Goal: Navigation & Orientation: Find specific page/section

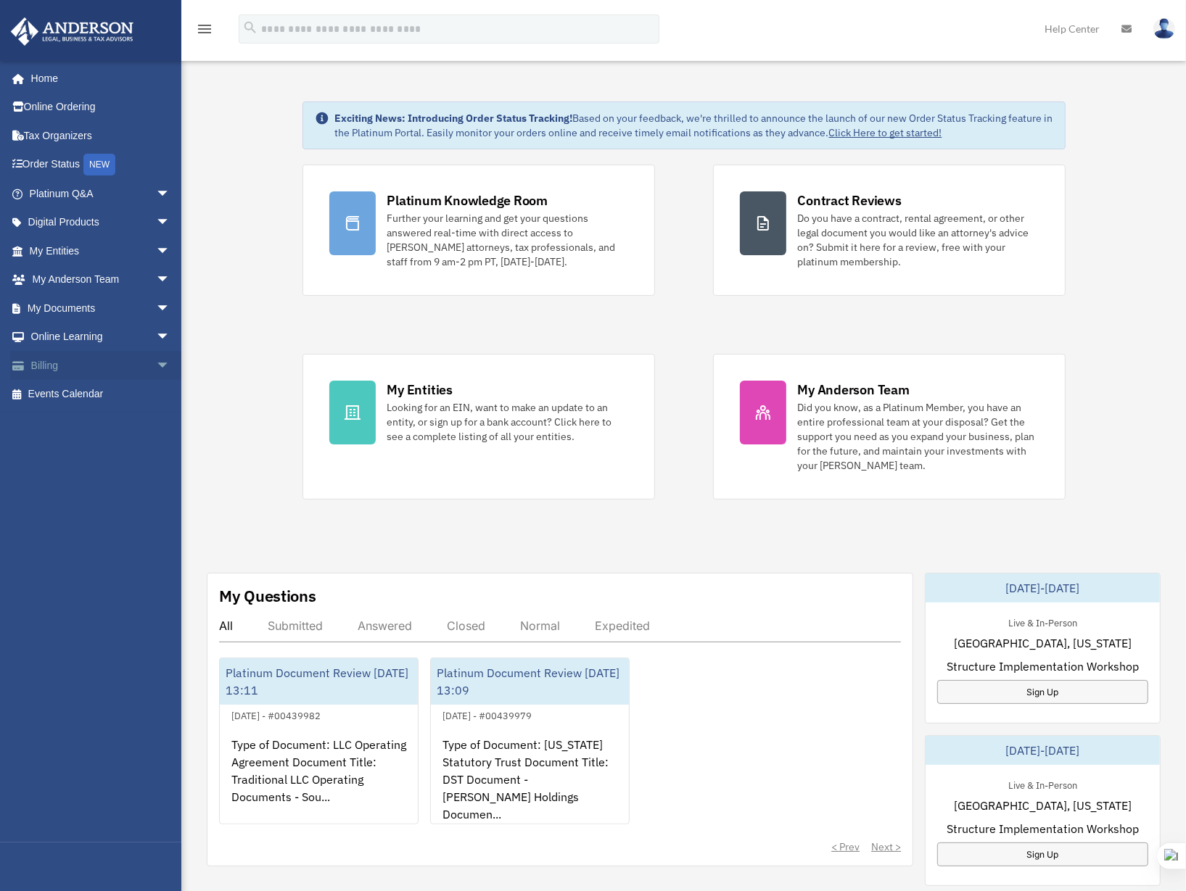
click at [73, 361] on link "Billing arrow_drop_down" at bounding box center [101, 365] width 182 height 29
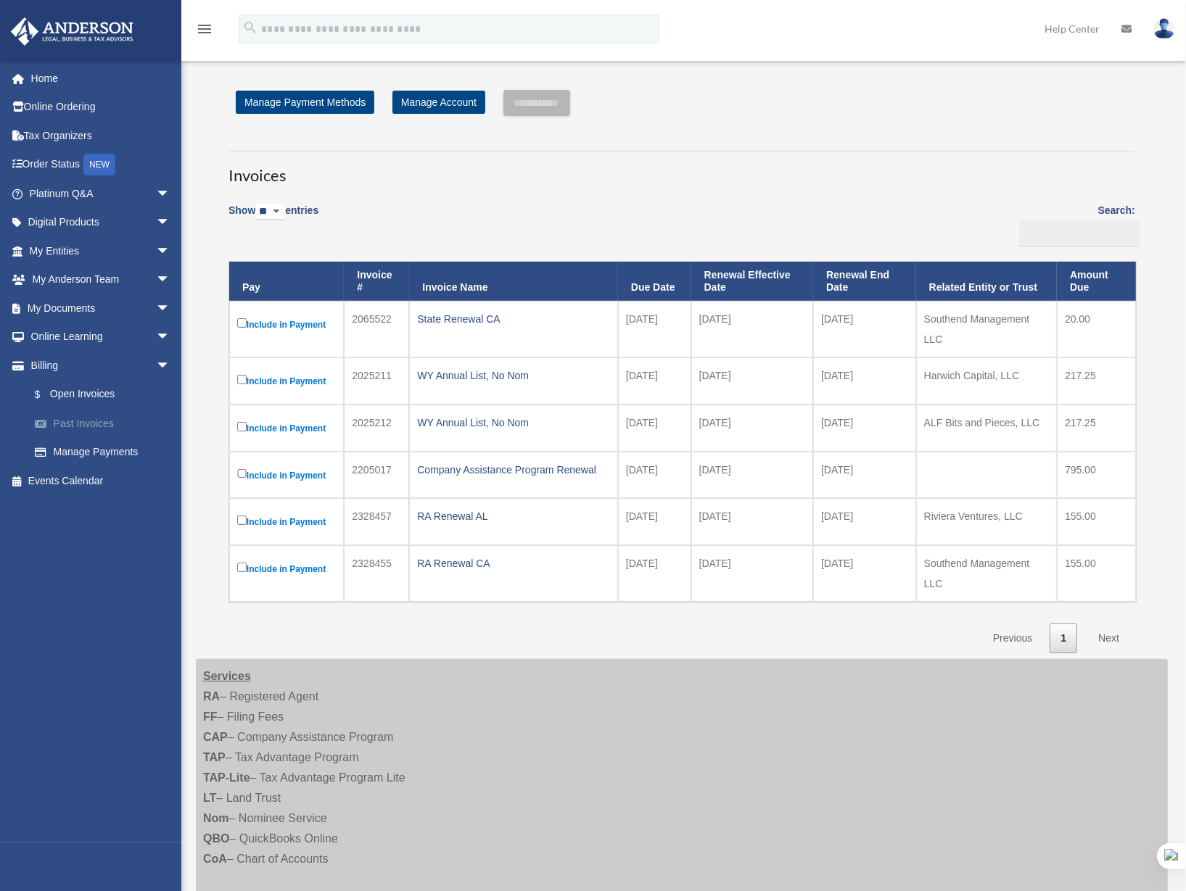
click at [94, 421] on link "Past Invoices" at bounding box center [106, 423] width 172 height 29
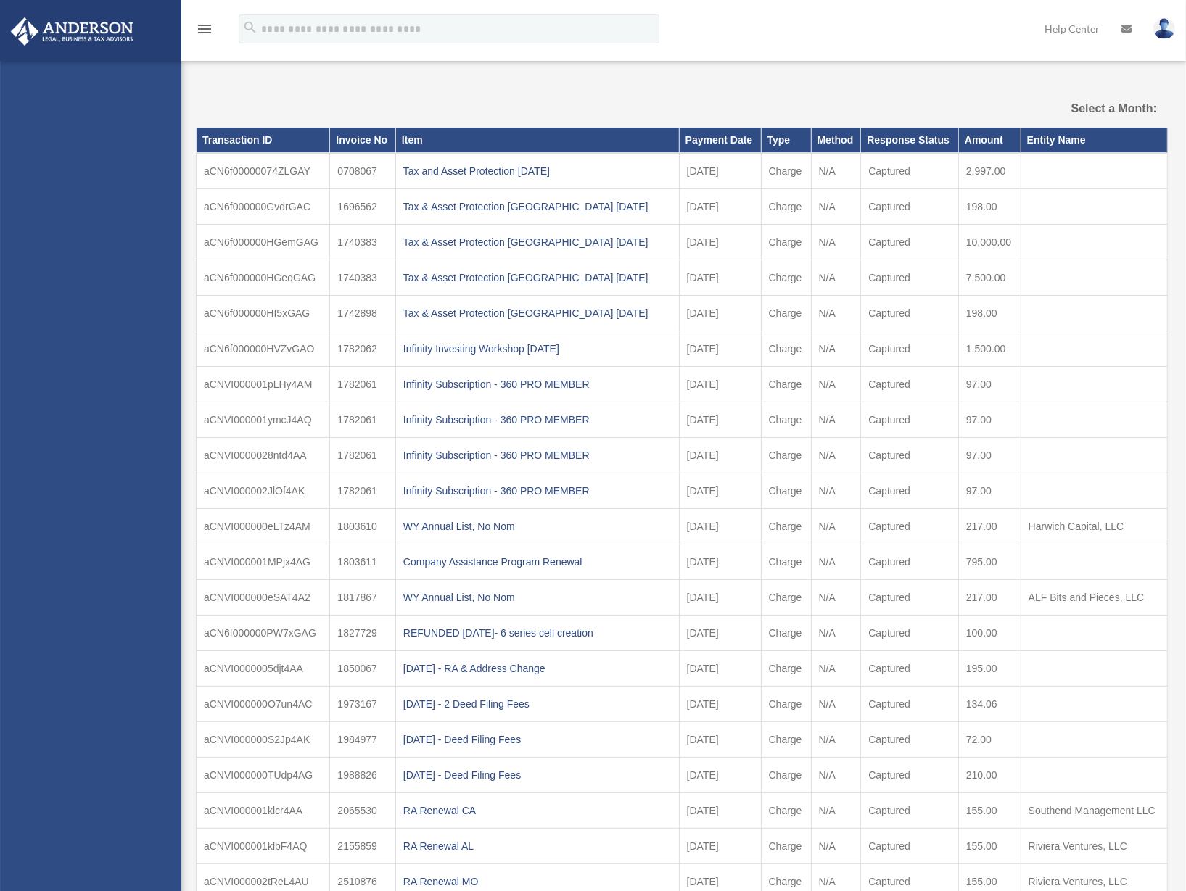
select select
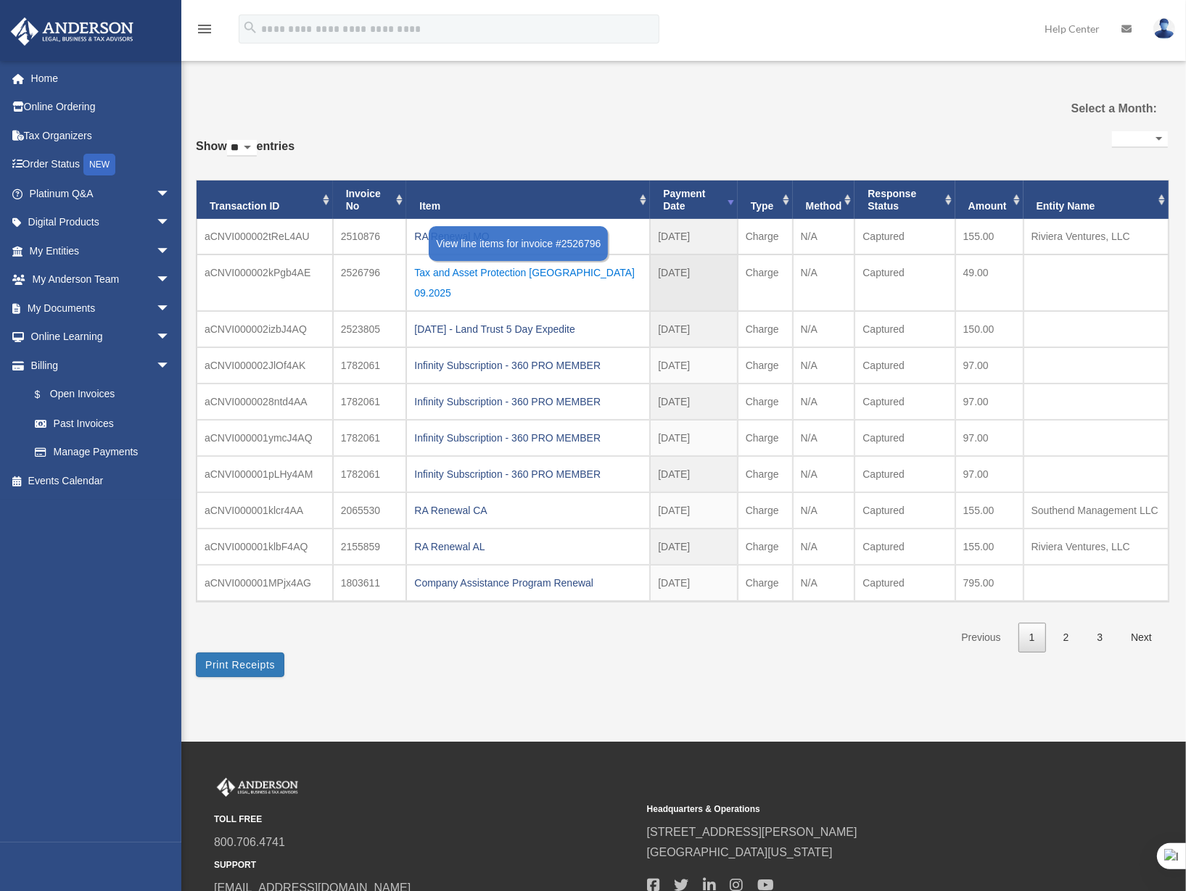
click at [464, 273] on div "Tax and Asset Protection Las Vegas 09.2025" at bounding box center [528, 283] width 228 height 41
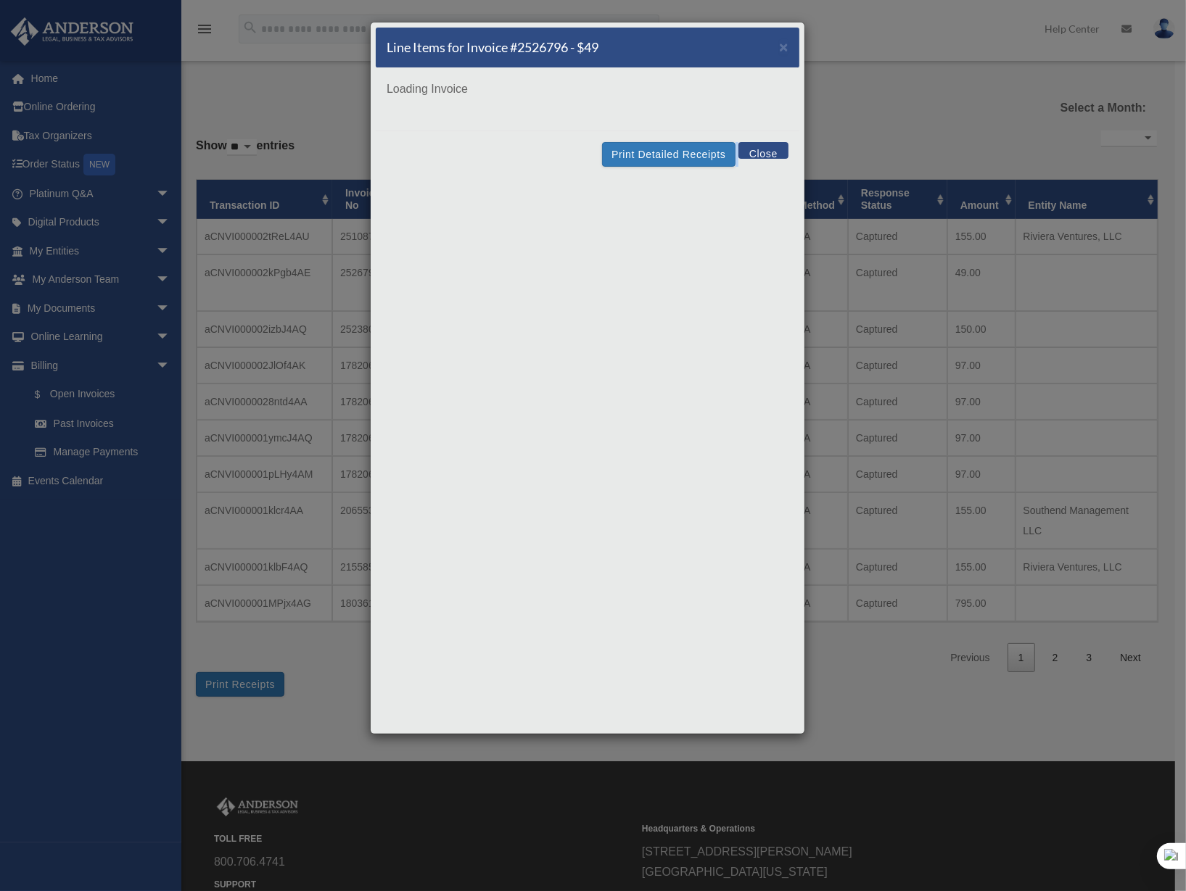
click at [464, 273] on div "Line Items for Invoice #2526796 - $49 × Loading Invoice Print Detailed Receipts…" at bounding box center [587, 378] width 435 height 713
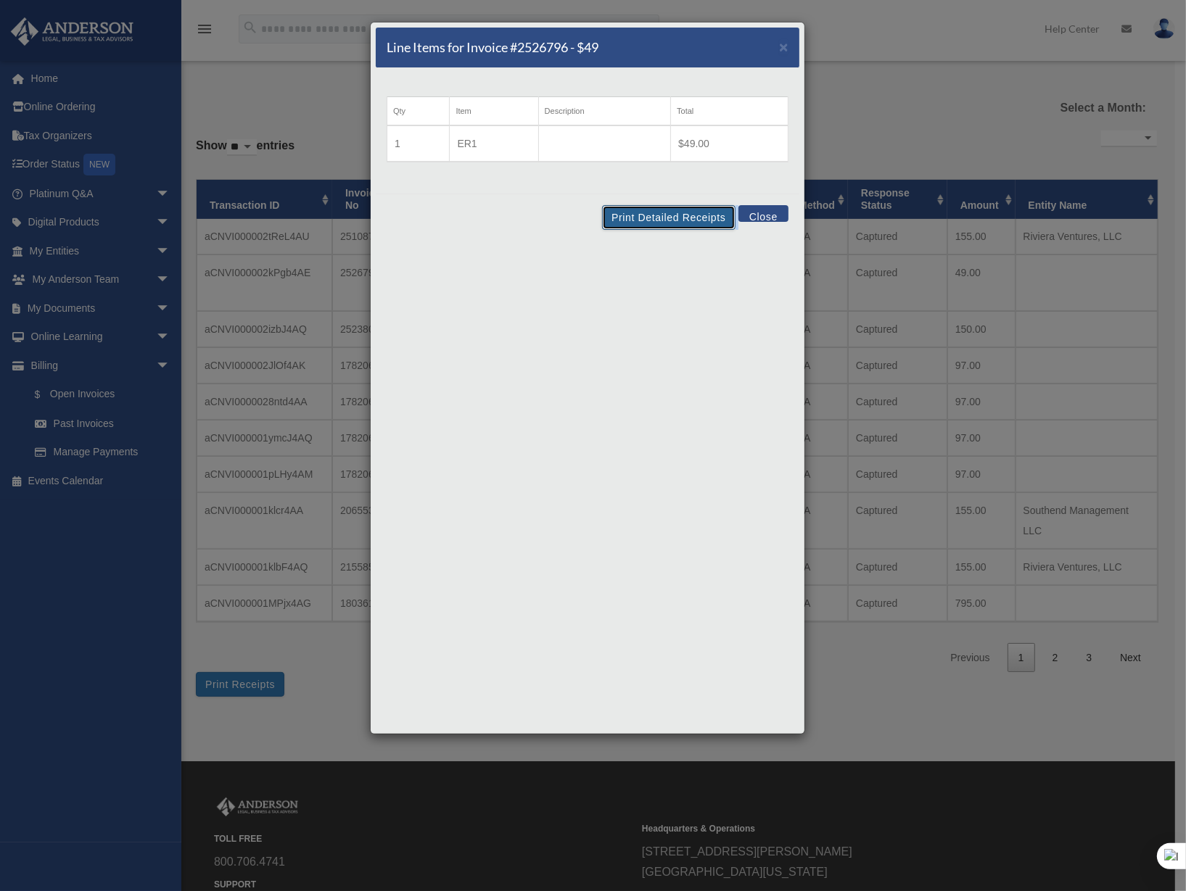
click at [667, 224] on button "Print Detailed Receipts" at bounding box center [668, 217] width 133 height 25
click at [780, 46] on span "×" at bounding box center [783, 46] width 9 height 17
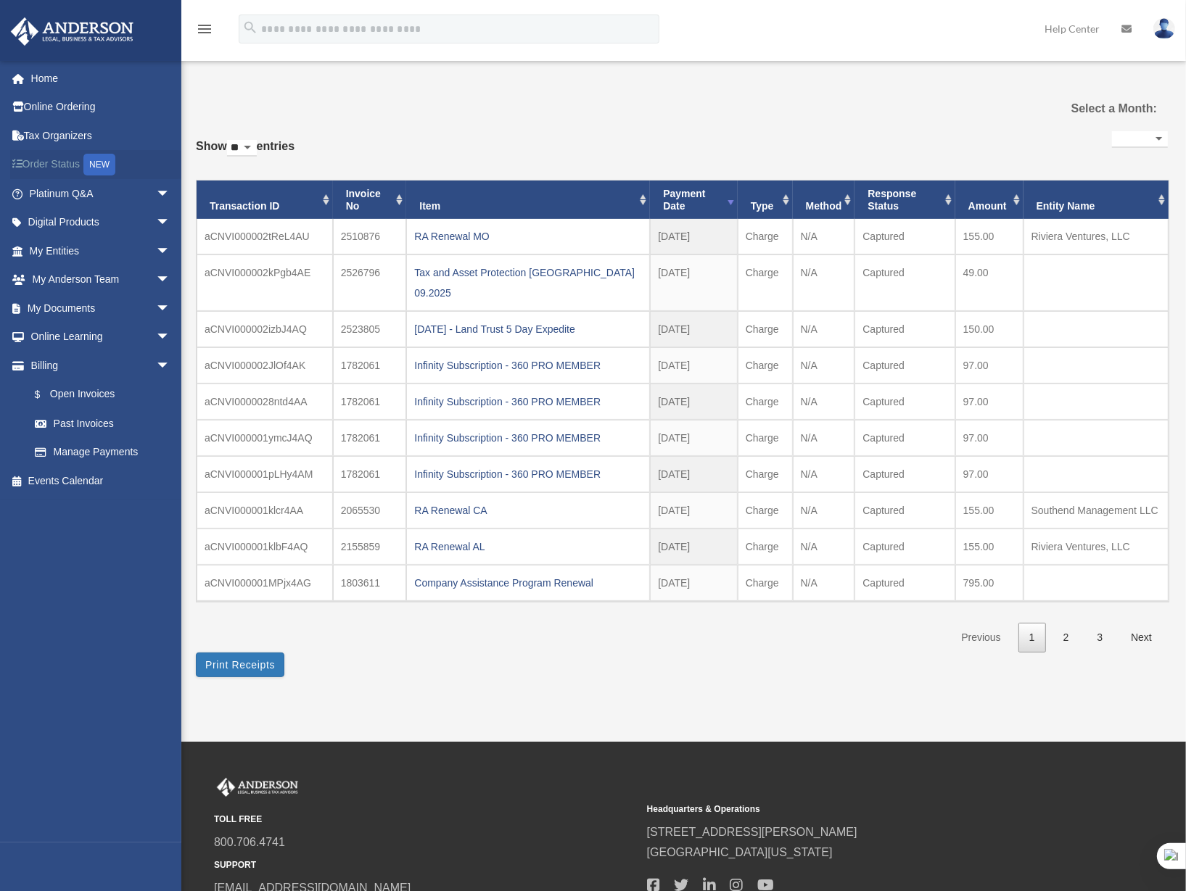
click at [59, 168] on link "Order Status NEW" at bounding box center [101, 165] width 182 height 30
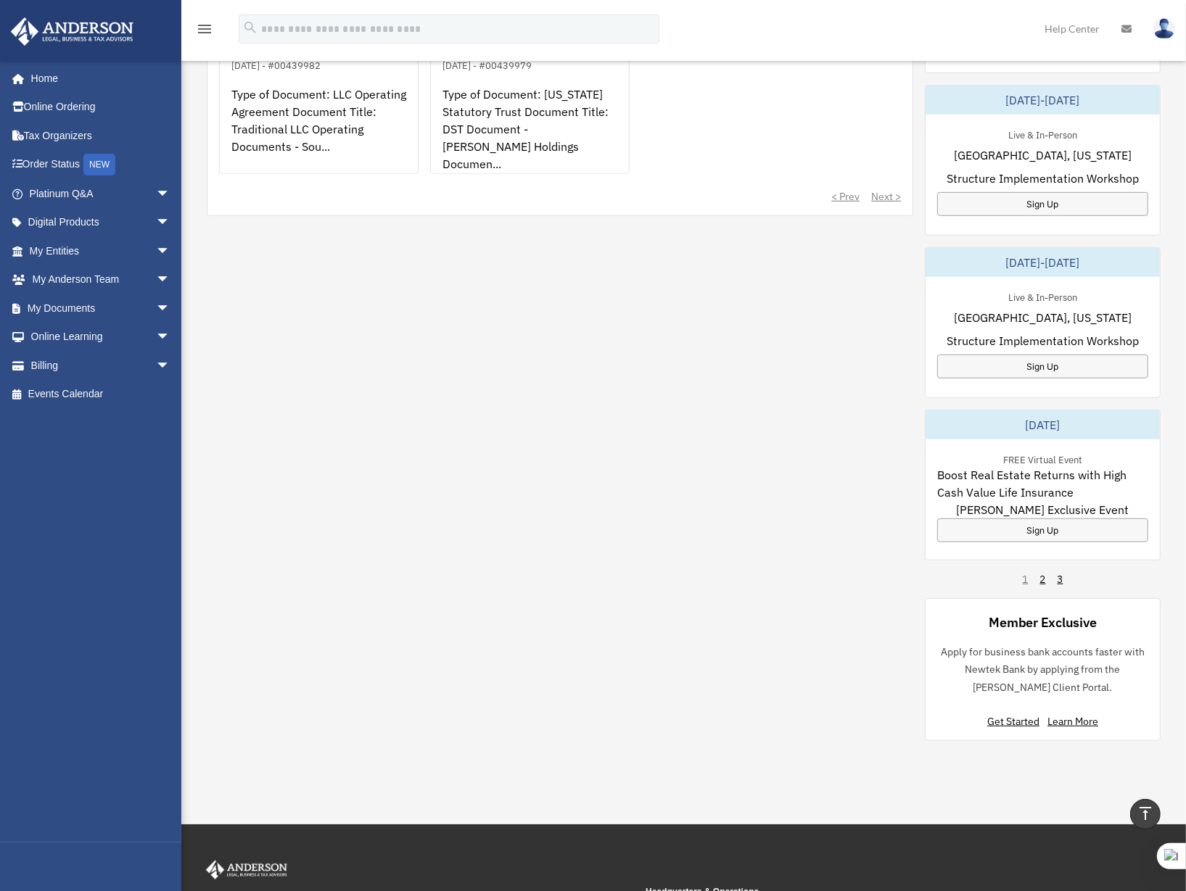
scroll to position [651, 0]
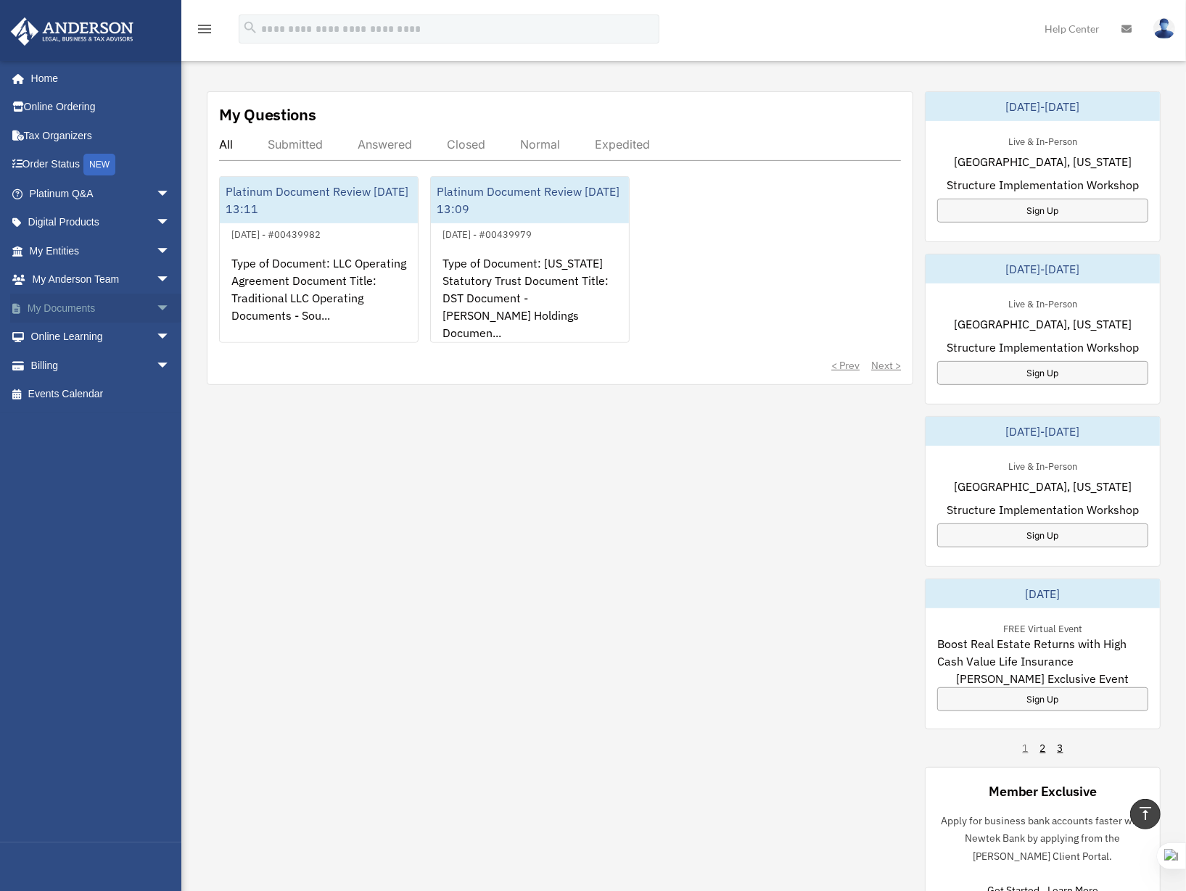
click at [94, 307] on link "My Documents arrow_drop_down" at bounding box center [101, 308] width 182 height 29
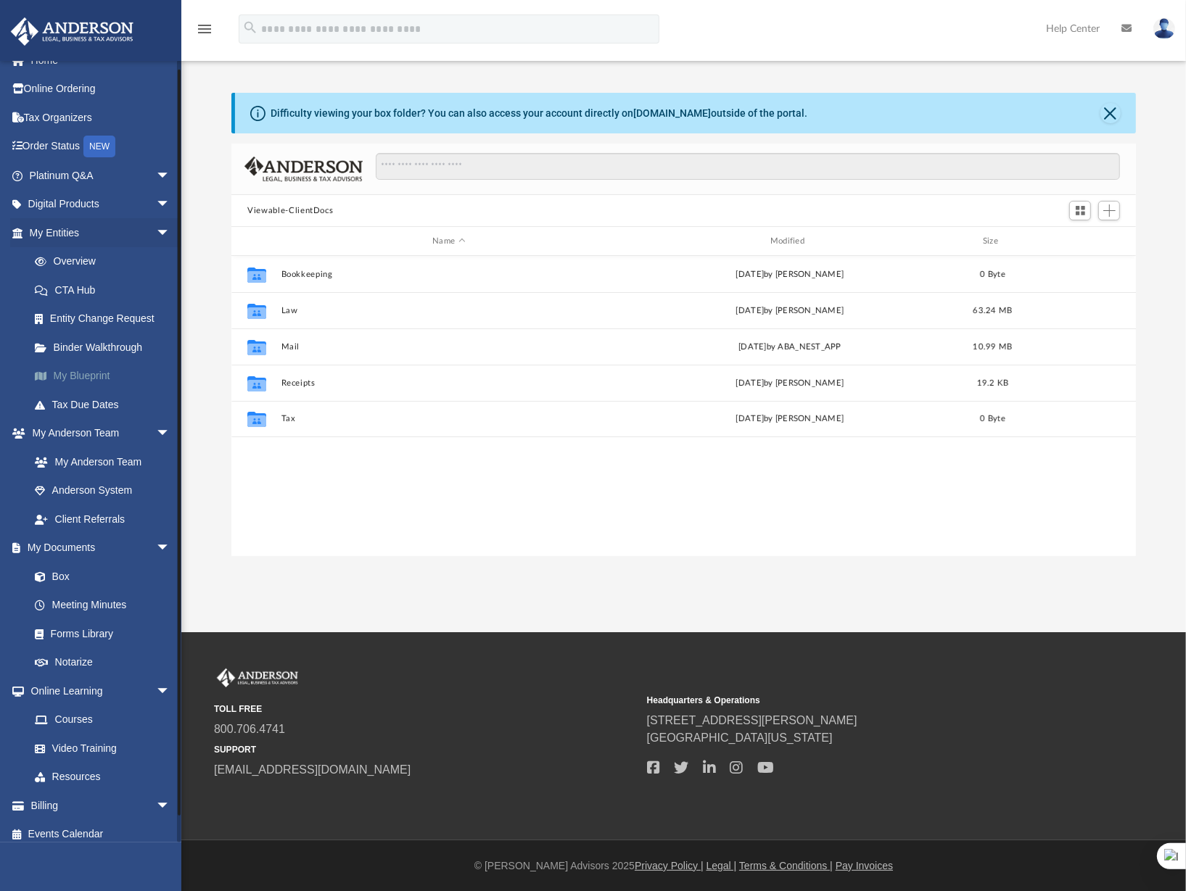
scroll to position [27, 0]
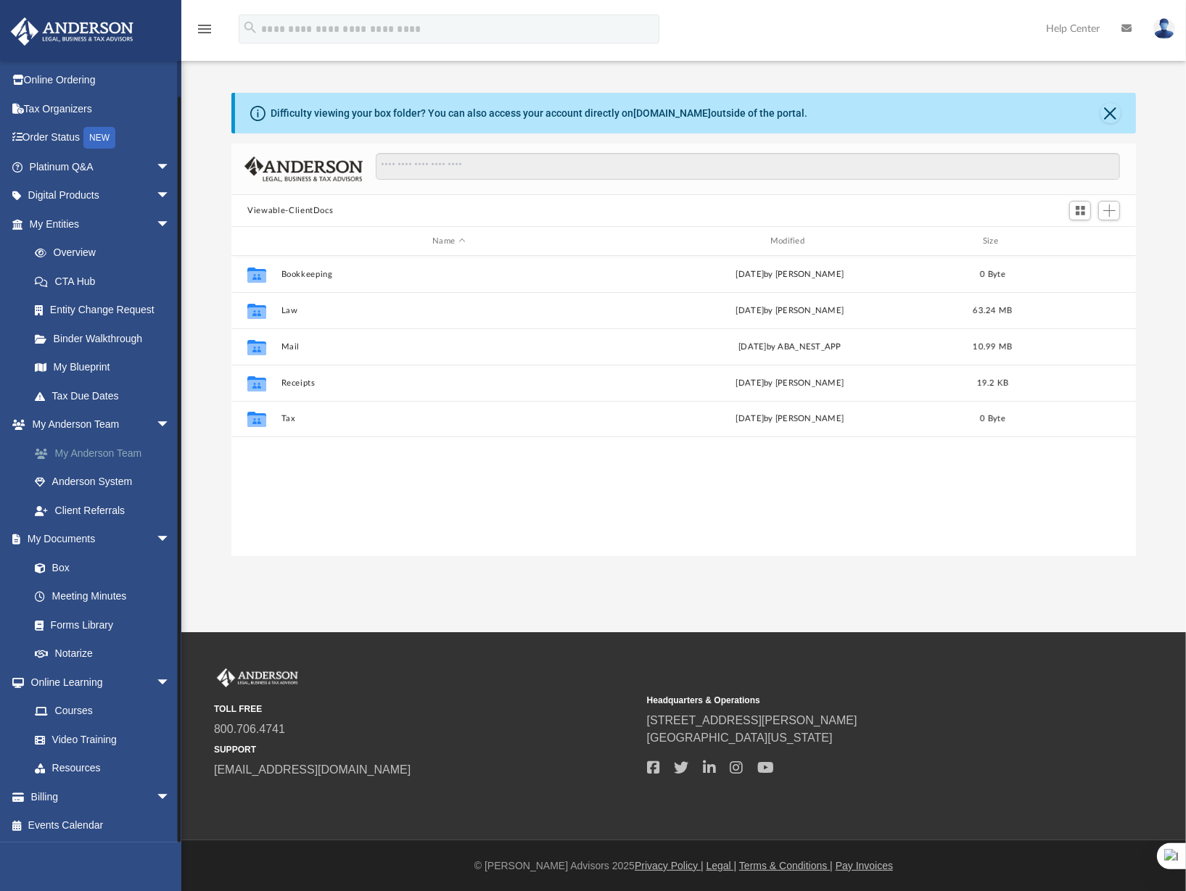
click at [93, 454] on link "My Anderson Team" at bounding box center [106, 453] width 172 height 29
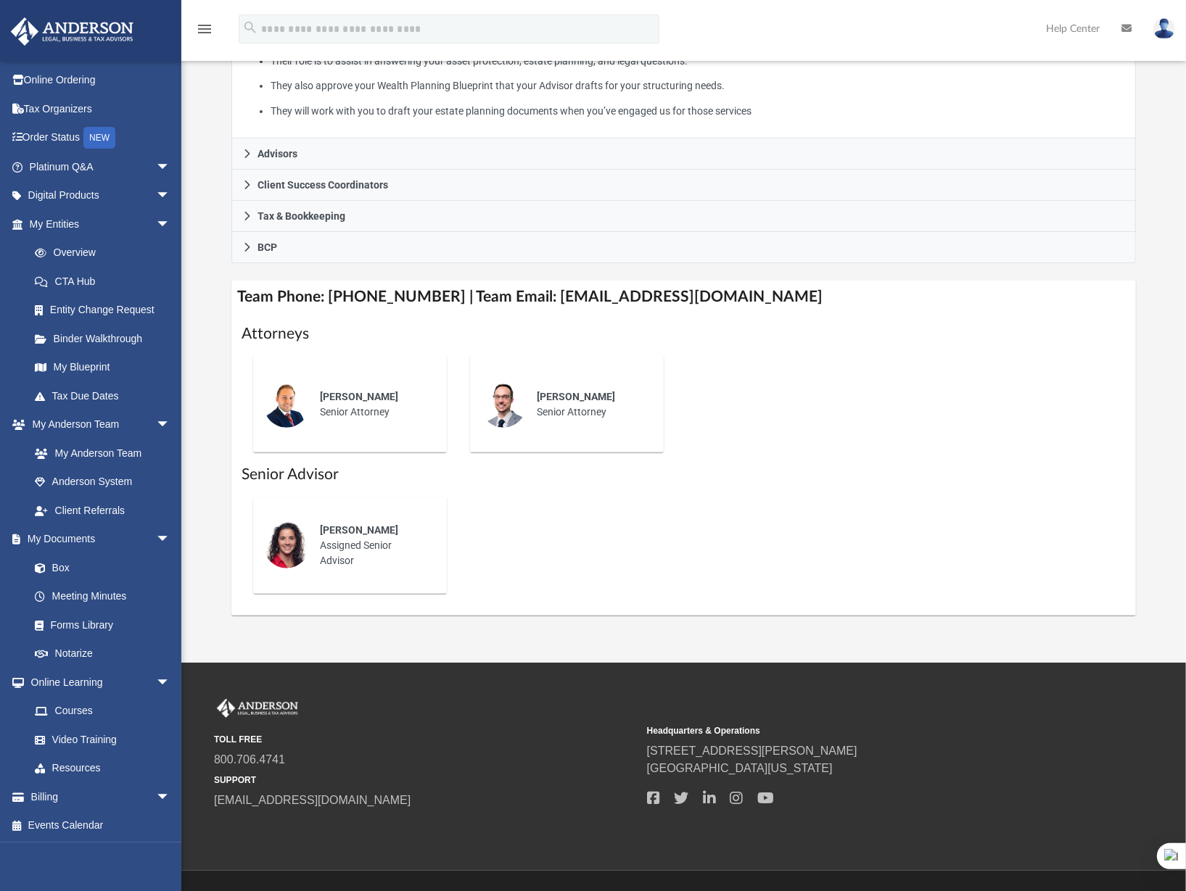
scroll to position [384, 0]
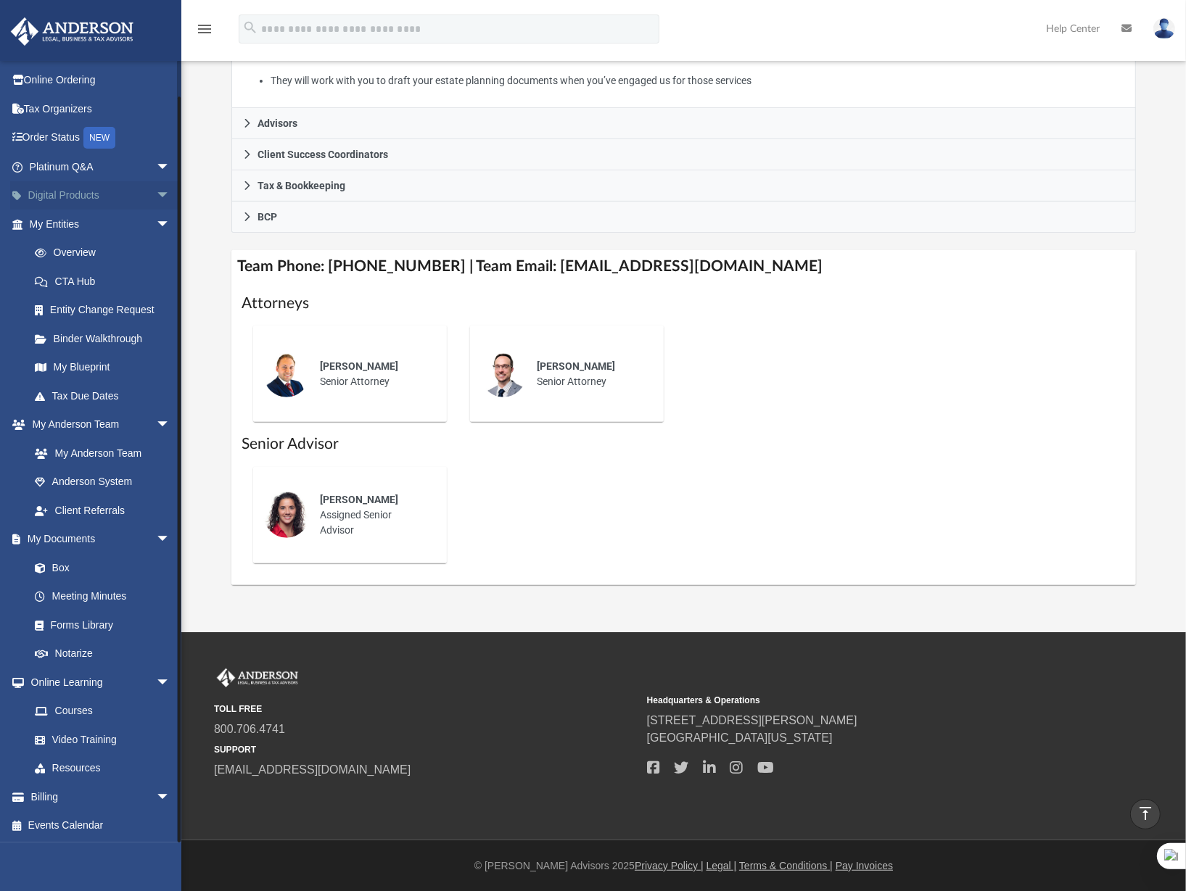
click at [75, 191] on link "Digital Products arrow_drop_down" at bounding box center [101, 195] width 182 height 29
click at [158, 195] on span "arrow_drop_down" at bounding box center [170, 196] width 29 height 30
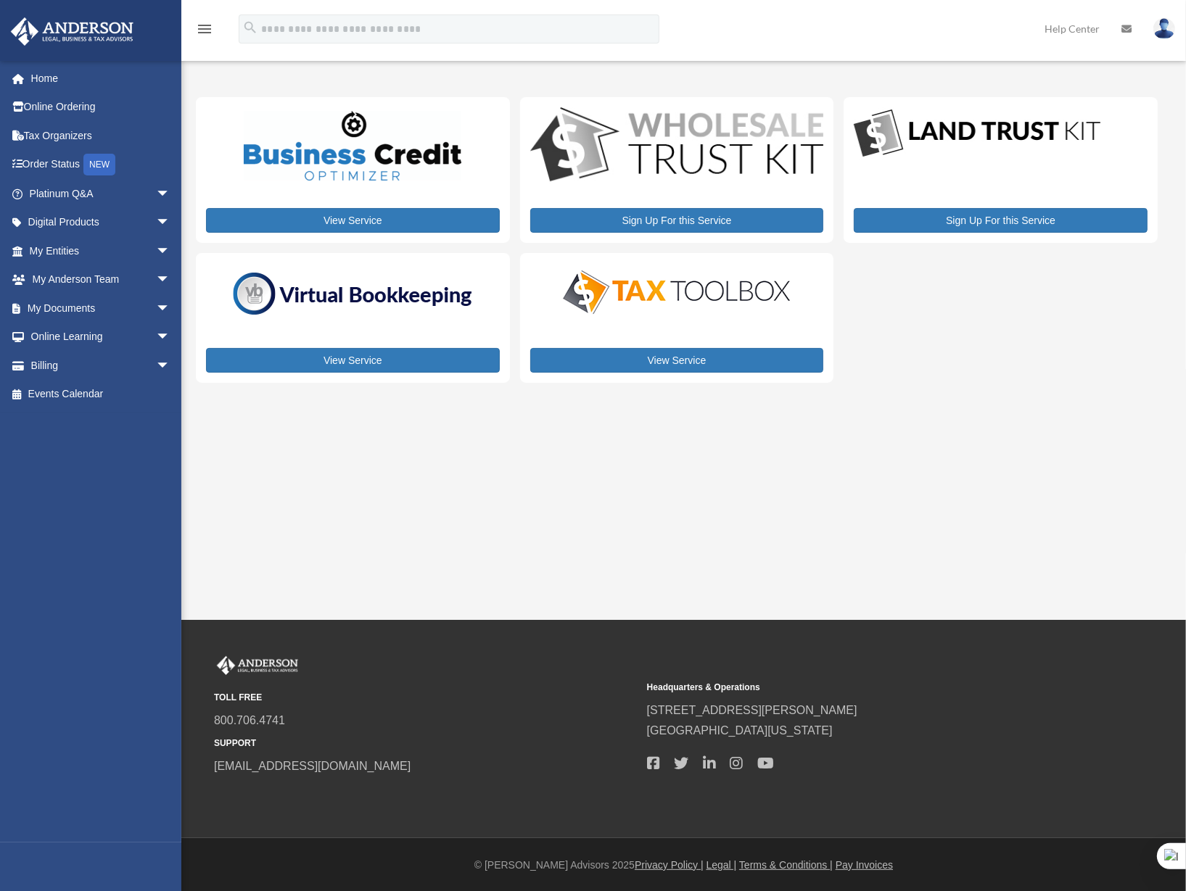
click at [953, 160] on div "Sign Up For this Service" at bounding box center [1000, 170] width 314 height 146
click at [969, 221] on link "Sign Up For this Service" at bounding box center [1001, 220] width 294 height 25
click at [332, 160] on img at bounding box center [353, 146] width 218 height 70
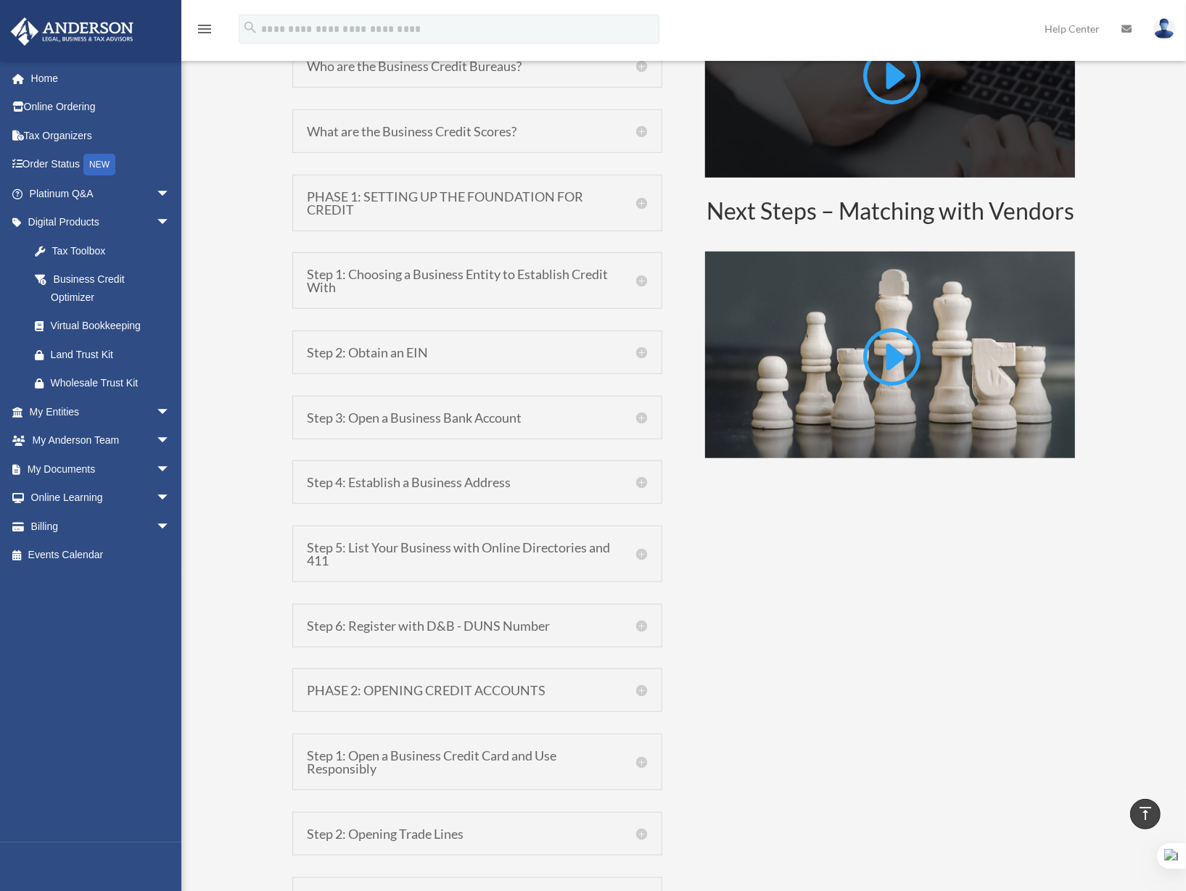
scroll to position [870, 0]
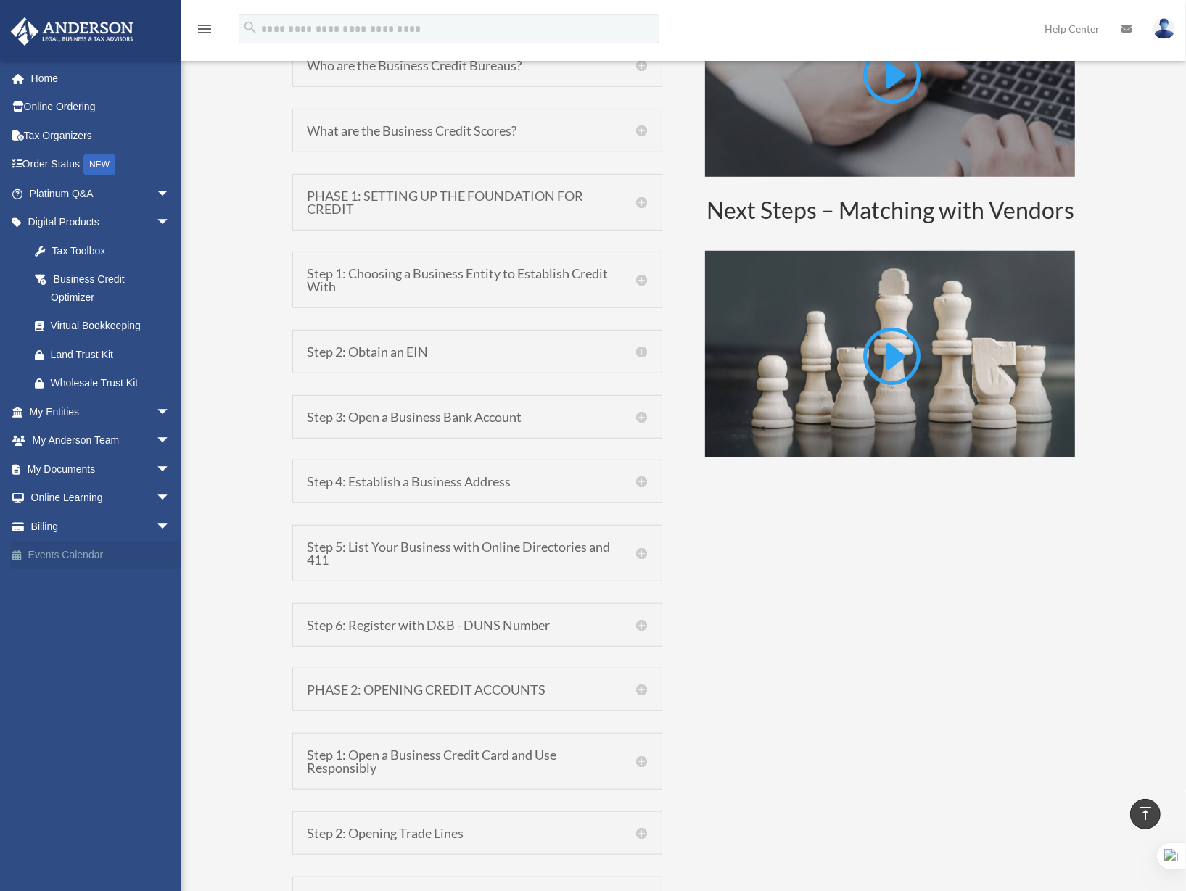
click at [61, 551] on link "Events Calendar" at bounding box center [101, 555] width 182 height 29
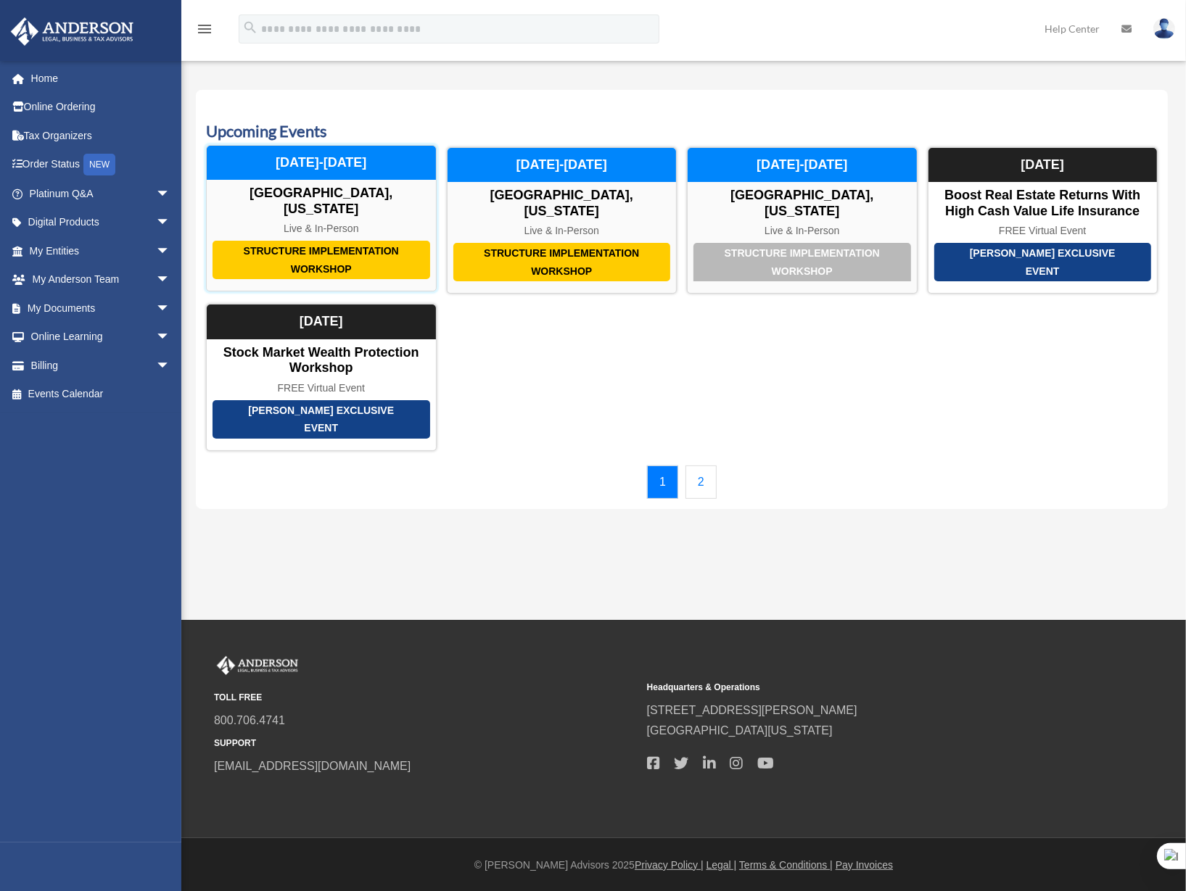
click at [302, 223] on div "Live & In-Person" at bounding box center [321, 229] width 229 height 12
